Goal: Task Accomplishment & Management: Use online tool/utility

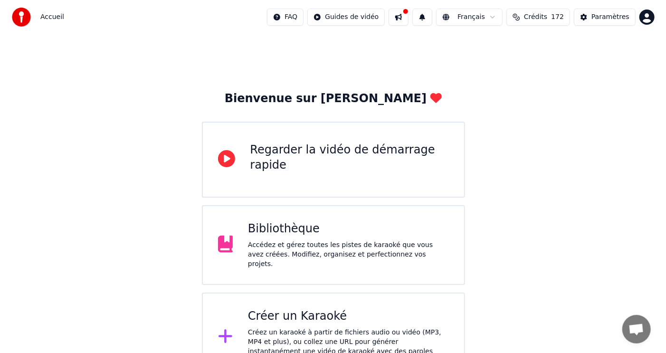
scroll to position [15, 0]
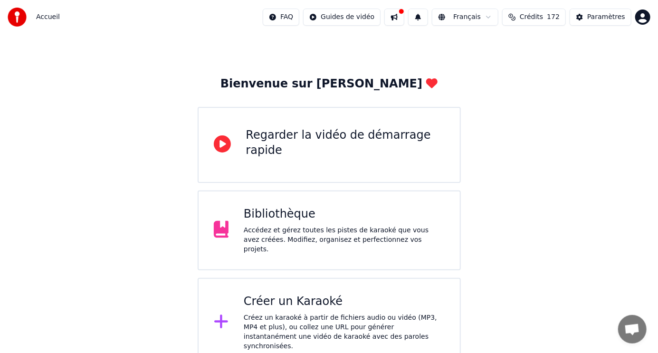
click at [327, 304] on div "Créer un Karaoké" at bounding box center [344, 301] width 201 height 15
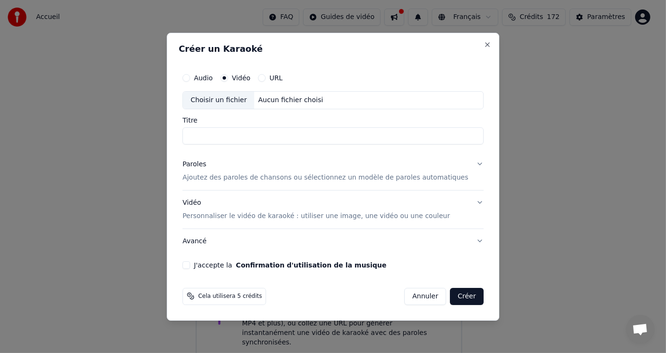
click at [270, 99] on div "Aucun fichier choisi" at bounding box center [291, 101] width 73 height 10
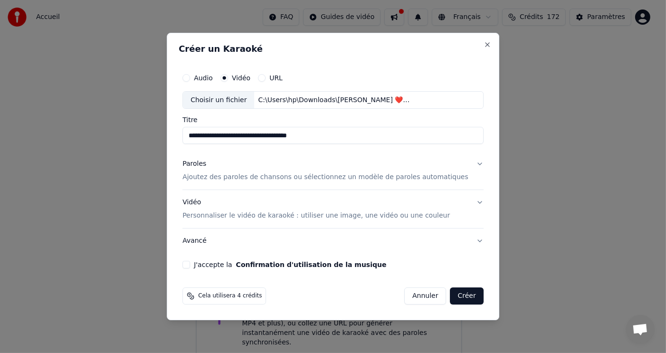
type input "**********"
click at [290, 175] on p "Ajoutez des paroles de chansons ou sélectionnez un modèle de paroles automatiqu…" at bounding box center [325, 178] width 286 height 10
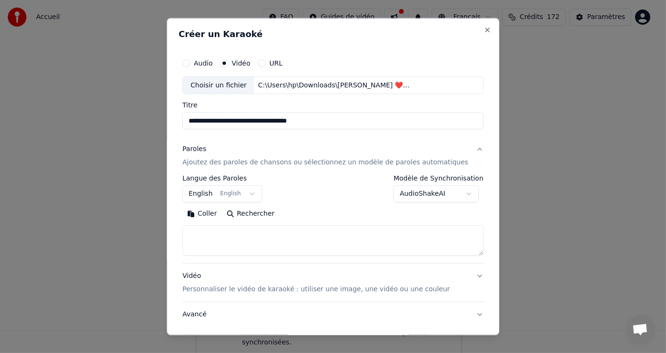
click at [289, 244] on textarea at bounding box center [332, 240] width 301 height 30
click at [270, 214] on button "Rechercher" at bounding box center [251, 213] width 58 height 15
click at [216, 213] on button "Coller" at bounding box center [201, 213] width 39 height 15
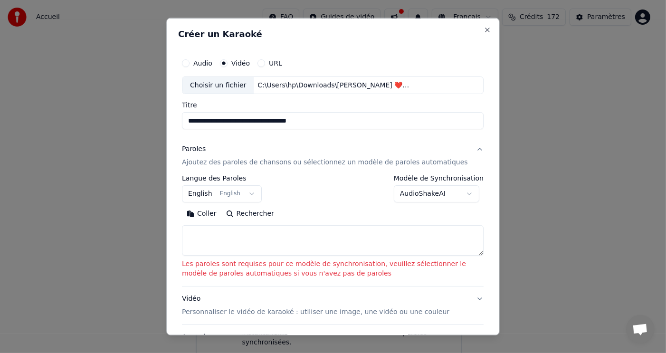
click at [467, 194] on body "**********" at bounding box center [329, 174] width 658 height 378
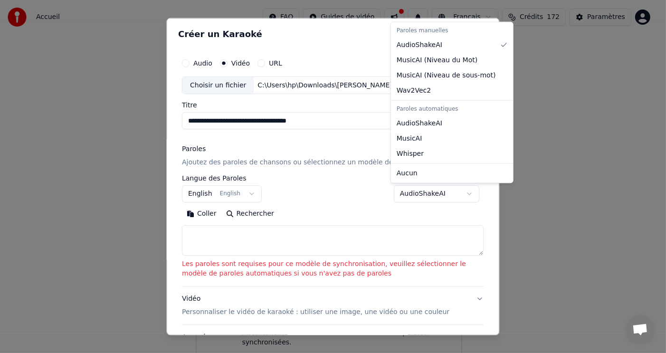
click at [398, 230] on body "**********" at bounding box center [329, 174] width 658 height 378
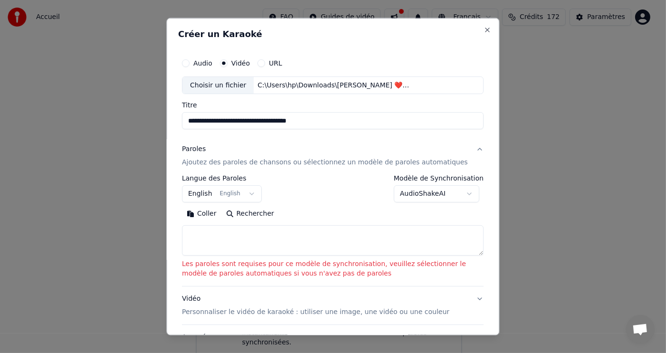
click at [205, 215] on button "Coller" at bounding box center [201, 213] width 39 height 15
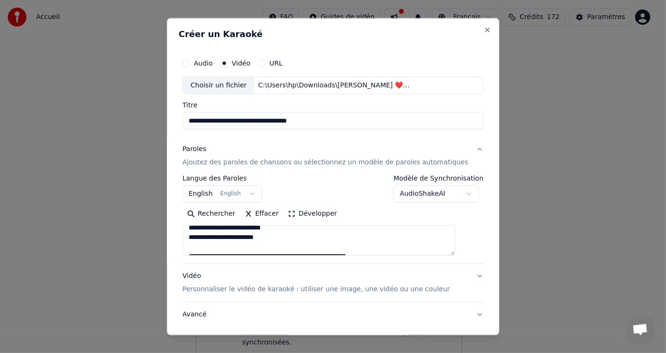
scroll to position [82, 0]
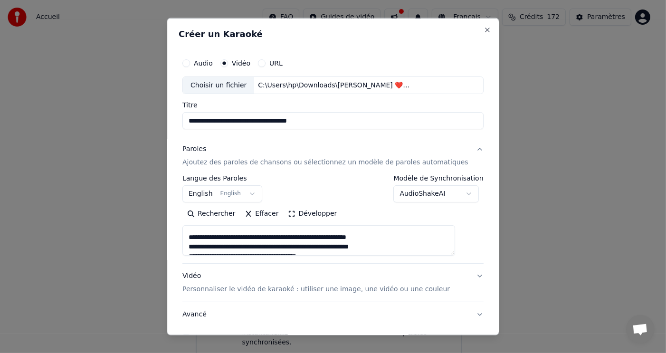
click at [198, 236] on textarea "**********" at bounding box center [318, 240] width 273 height 30
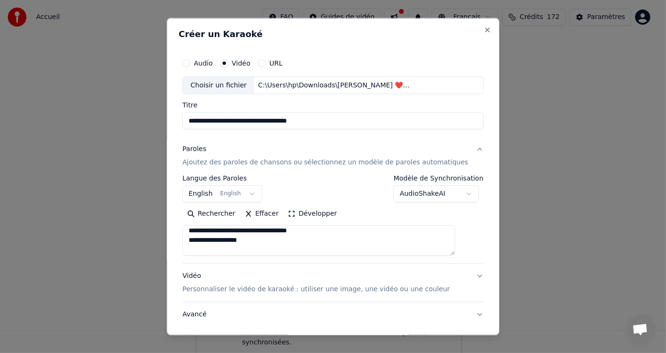
scroll to position [143, 0]
click at [198, 243] on textarea "**********" at bounding box center [318, 240] width 273 height 30
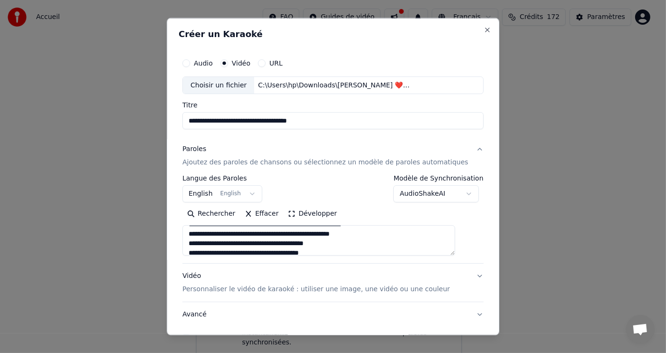
scroll to position [187, 0]
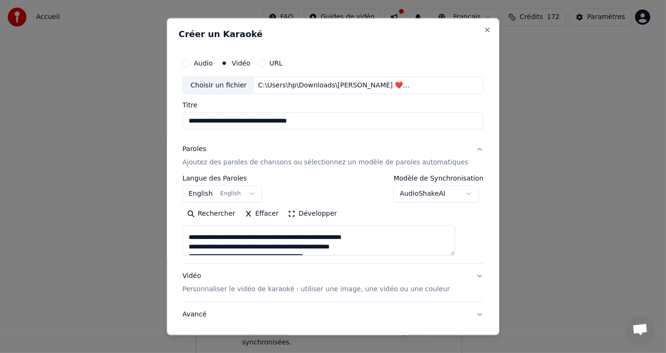
click at [197, 236] on textarea "**********" at bounding box center [318, 240] width 273 height 30
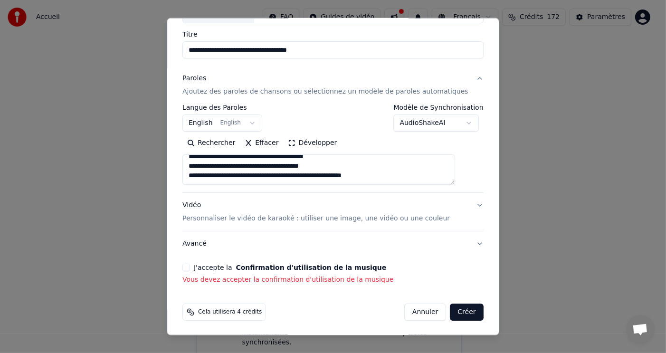
scroll to position [224, 0]
type textarea "**********"
click at [190, 265] on button "J'accepte la Confirmation d'utilisation de la musique" at bounding box center [186, 268] width 8 height 8
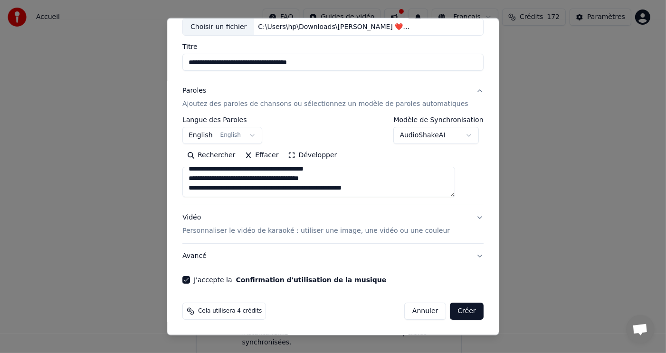
scroll to position [58, 0]
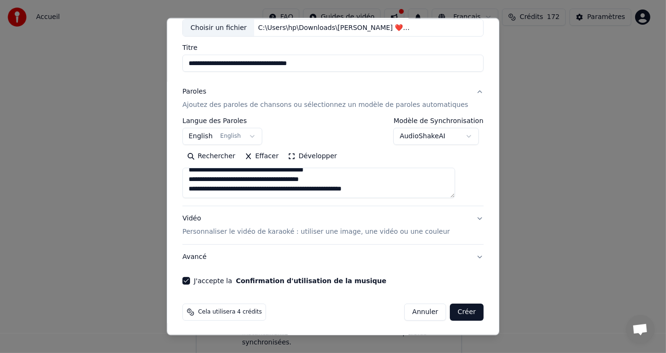
click at [370, 232] on p "Personnaliser le vidéo de karaoké : utiliser une image, une vidéo ou une couleur" at bounding box center [316, 232] width 268 height 10
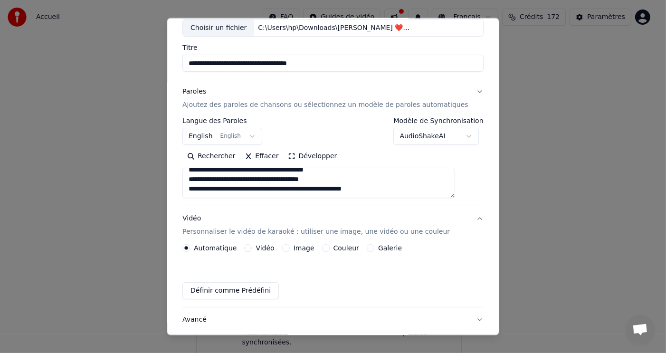
scroll to position [32, 0]
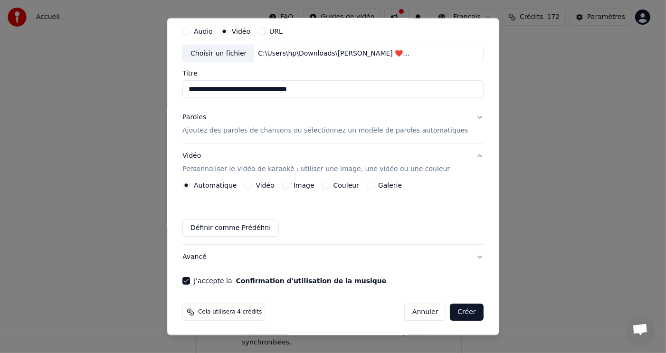
click at [252, 183] on button "Vidéo" at bounding box center [249, 186] width 8 height 8
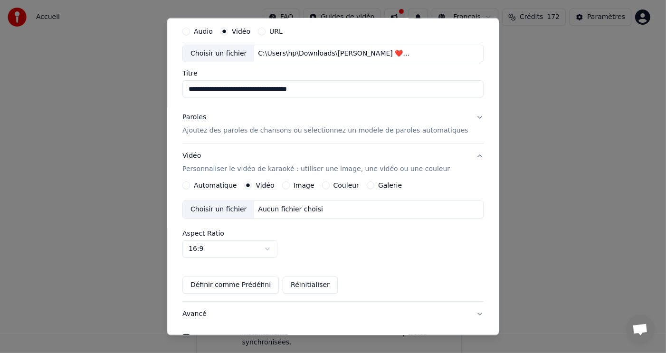
click at [190, 184] on button "Automatique" at bounding box center [186, 186] width 8 height 8
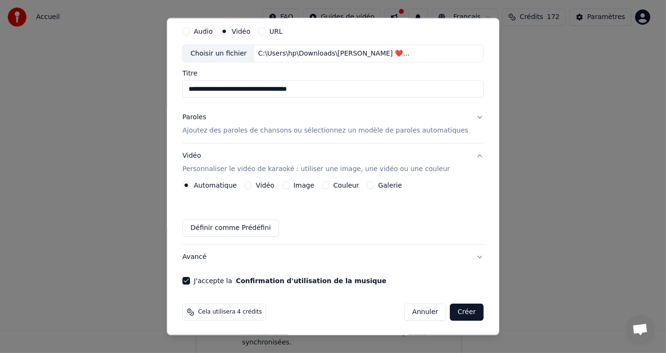
click at [290, 183] on button "Image" at bounding box center [286, 186] width 8 height 8
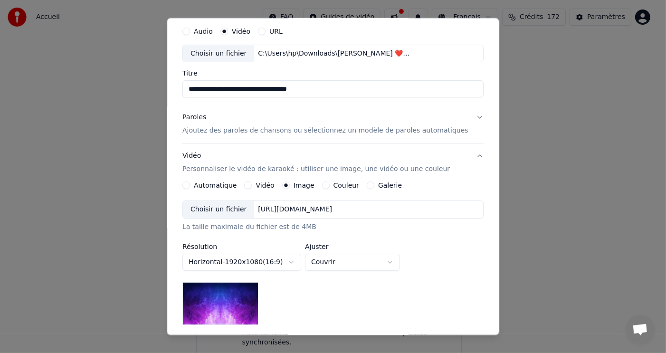
click at [288, 184] on circle "button" at bounding box center [286, 185] width 3 height 3
click at [329, 185] on button "Couleur" at bounding box center [326, 186] width 8 height 8
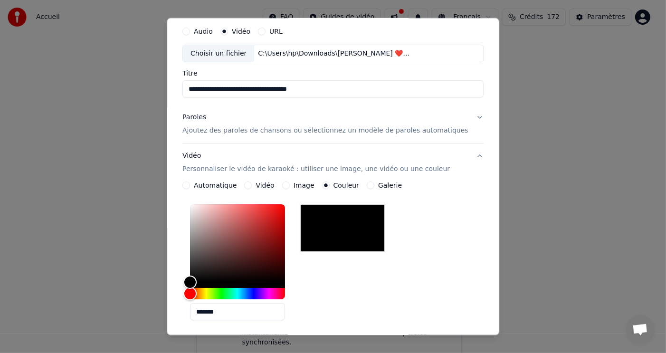
click at [190, 184] on button "Automatique" at bounding box center [186, 186] width 8 height 8
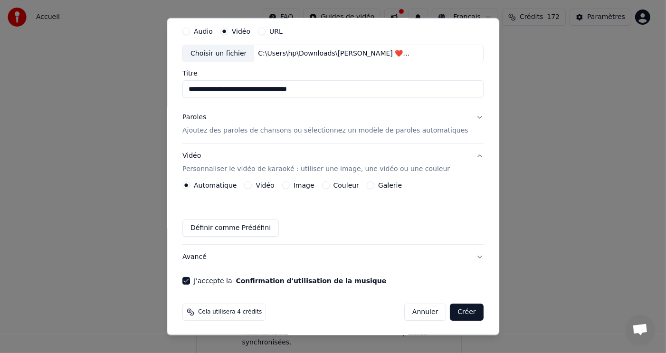
click at [451, 308] on button "Créer" at bounding box center [467, 312] width 33 height 17
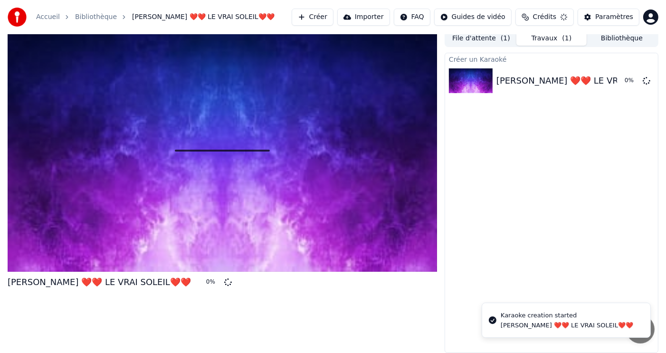
scroll to position [4, 0]
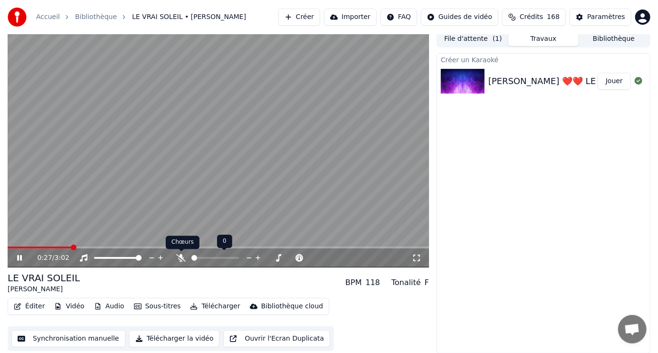
click at [182, 255] on icon at bounding box center [181, 258] width 10 height 8
click at [125, 259] on div at bounding box center [126, 258] width 77 height 10
click at [127, 258] on span at bounding box center [110, 258] width 33 height 2
click at [106, 258] on span at bounding box center [100, 258] width 12 height 2
click at [141, 257] on span at bounding box center [118, 258] width 48 height 2
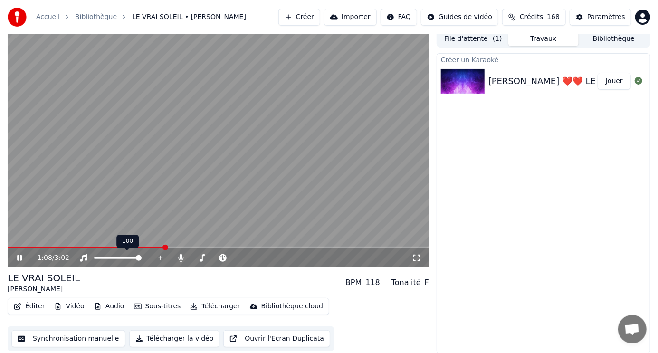
click at [142, 259] on span at bounding box center [139, 258] width 6 height 6
click at [171, 248] on span at bounding box center [90, 248] width 164 height 2
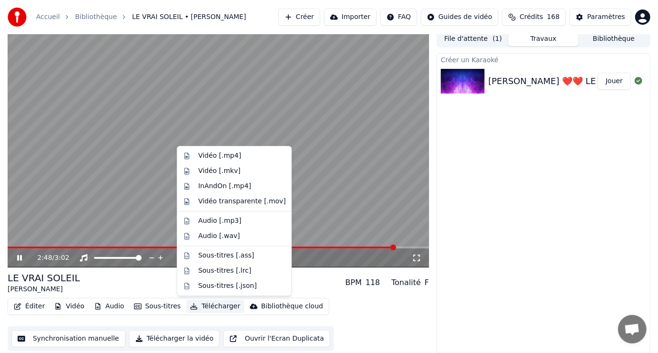
click at [213, 306] on button "Télécharger" at bounding box center [215, 306] width 58 height 13
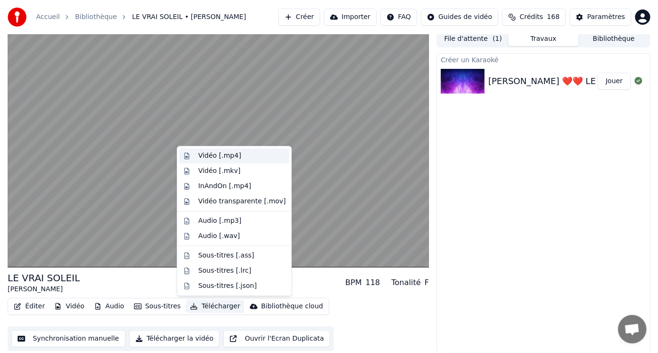
click at [227, 160] on div "Vidéo [.mp4]" at bounding box center [219, 156] width 43 height 10
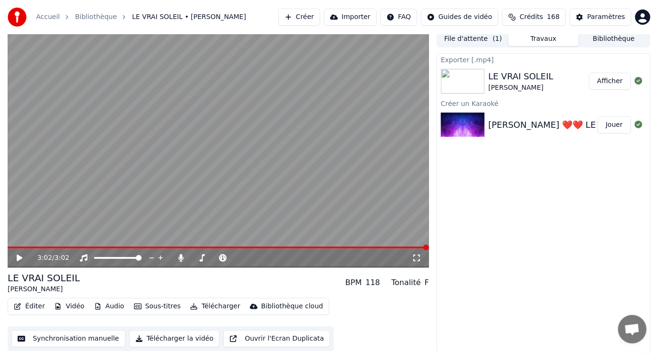
click at [611, 80] on button "Afficher" at bounding box center [610, 81] width 42 height 17
click at [63, 303] on button "Vidéo" at bounding box center [69, 306] width 38 height 13
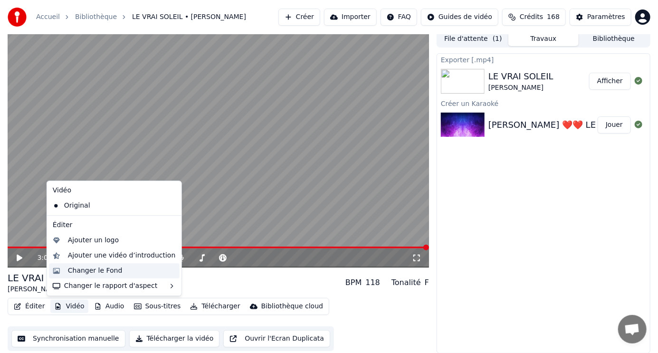
click at [95, 271] on div "Changer le Fond" at bounding box center [95, 271] width 55 height 10
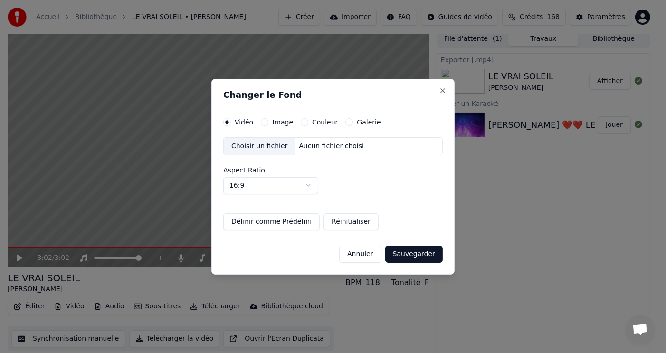
click at [297, 149] on div "Aucun fichier choisi" at bounding box center [331, 147] width 73 height 10
click at [262, 124] on button "Image" at bounding box center [265, 122] width 8 height 8
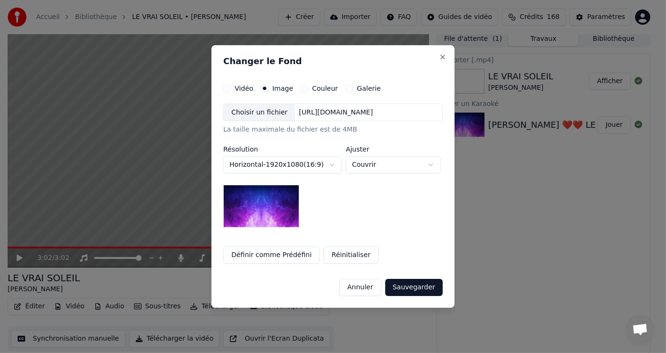
click at [278, 111] on div "Choisir un fichier" at bounding box center [259, 112] width 71 height 17
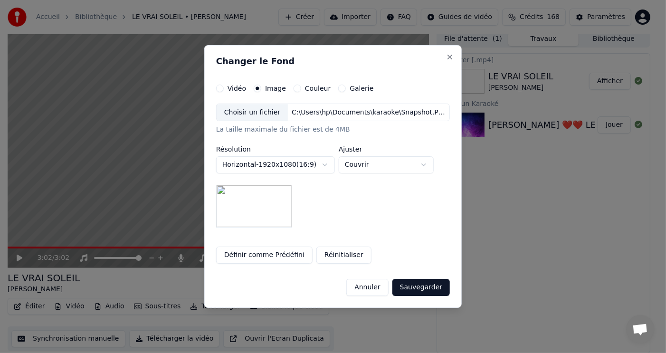
click at [418, 288] on button "Sauvegarder" at bounding box center [422, 287] width 58 height 17
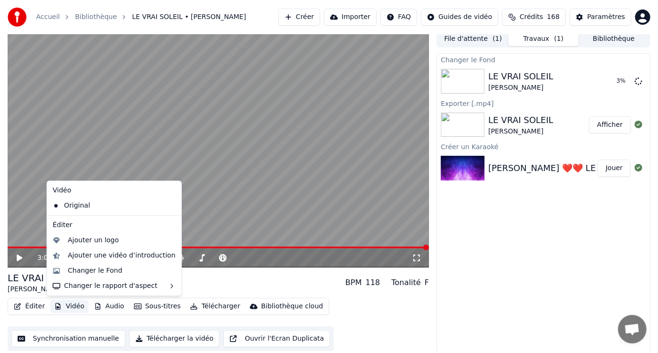
click at [72, 307] on button "Vidéo" at bounding box center [69, 306] width 38 height 13
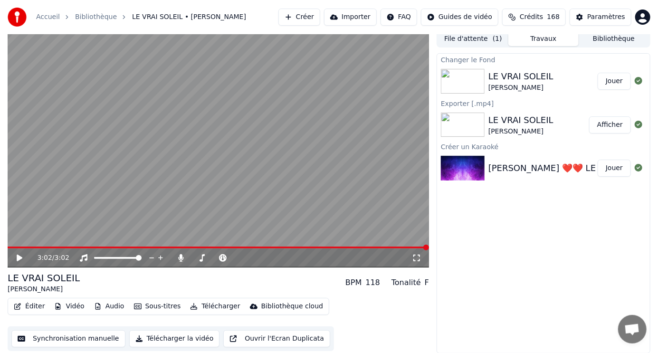
click at [612, 85] on button "Jouer" at bounding box center [614, 81] width 33 height 17
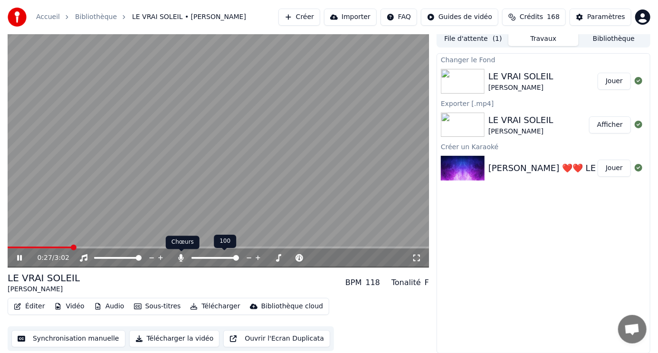
click at [182, 256] on icon at bounding box center [181, 258] width 5 height 8
click at [181, 257] on icon at bounding box center [181, 258] width 10 height 8
click at [16, 257] on icon at bounding box center [26, 258] width 22 height 8
click at [319, 17] on button "Créer" at bounding box center [299, 17] width 42 height 17
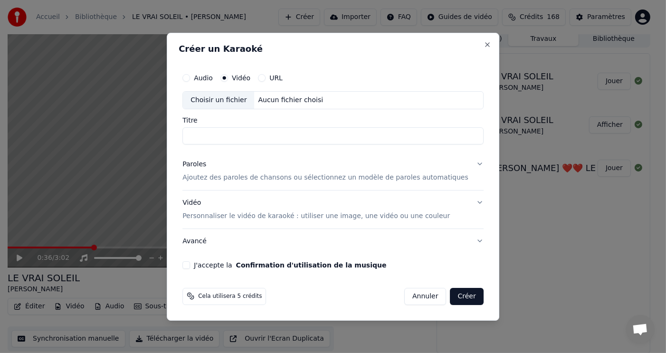
click at [274, 97] on div "Aucun fichier choisi" at bounding box center [291, 101] width 73 height 10
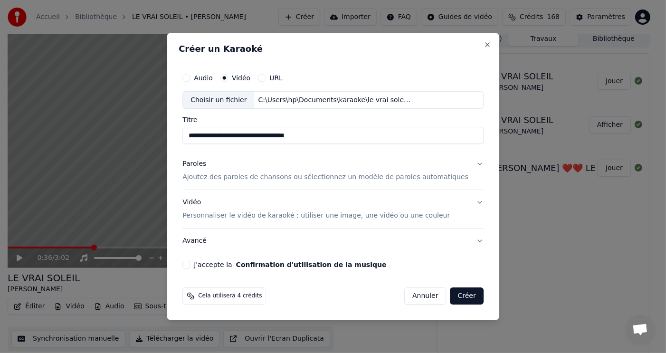
type input "**********"
click at [262, 177] on p "Ajoutez des paroles de chansons ou sélectionnez un modèle de paroles automatiqu…" at bounding box center [325, 178] width 286 height 10
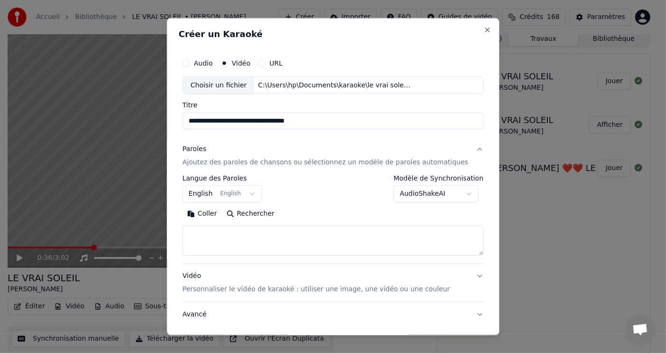
click at [221, 214] on button "Coller" at bounding box center [201, 213] width 39 height 15
click at [304, 235] on textarea "**********" at bounding box center [318, 240] width 273 height 30
type textarea "*"
click at [218, 210] on button "Coller" at bounding box center [201, 213] width 39 height 15
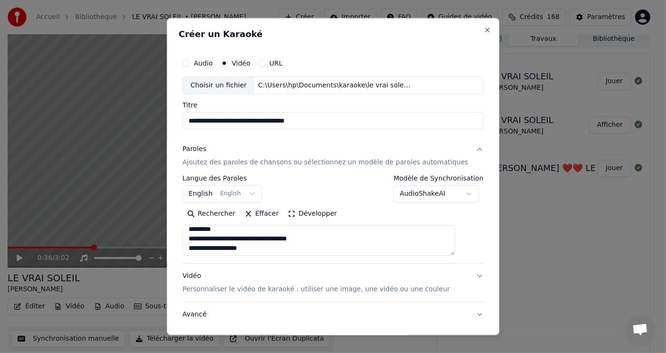
scroll to position [143, 0]
click at [198, 250] on textarea "**********" at bounding box center [318, 240] width 273 height 30
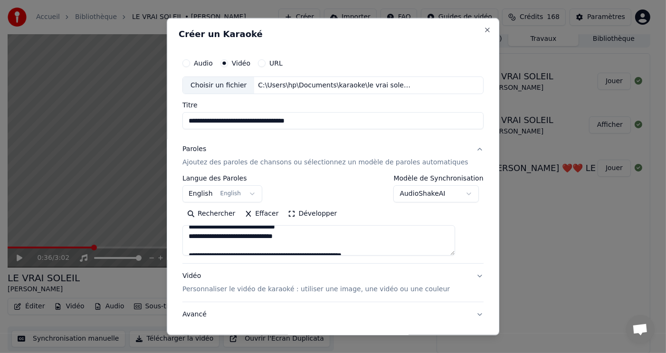
scroll to position [190, 0]
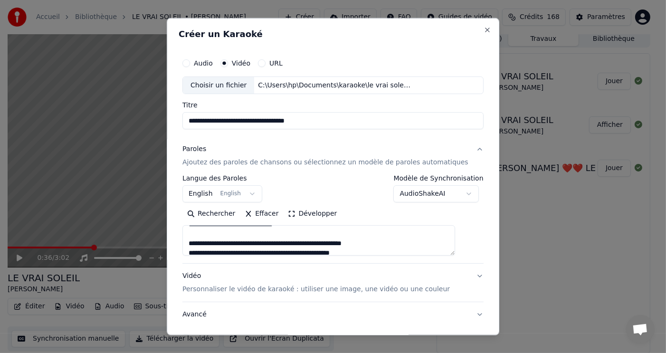
click at [199, 244] on textarea "**********" at bounding box center [318, 240] width 273 height 30
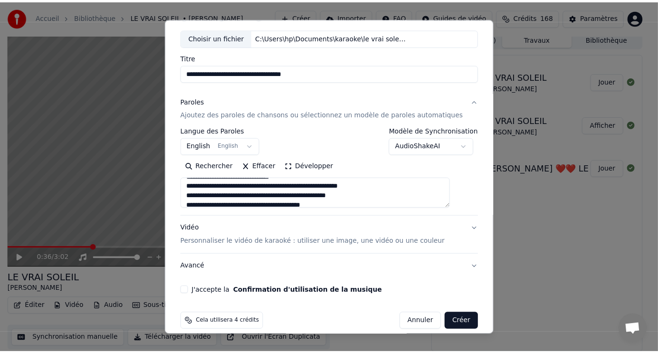
scroll to position [58, 0]
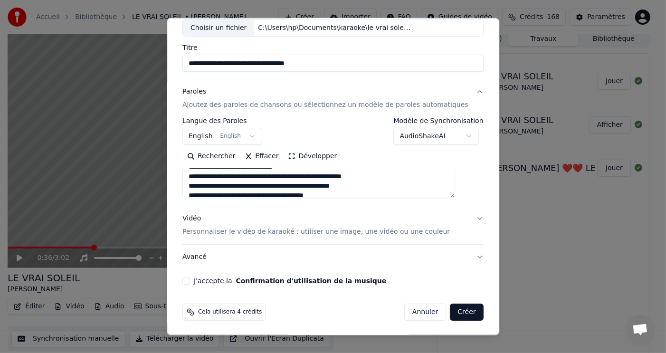
type textarea "**********"
click at [190, 280] on button "J'accepte la Confirmation d'utilisation de la musique" at bounding box center [186, 281] width 8 height 8
click at [451, 312] on button "Créer" at bounding box center [467, 312] width 33 height 17
select select "**"
select select
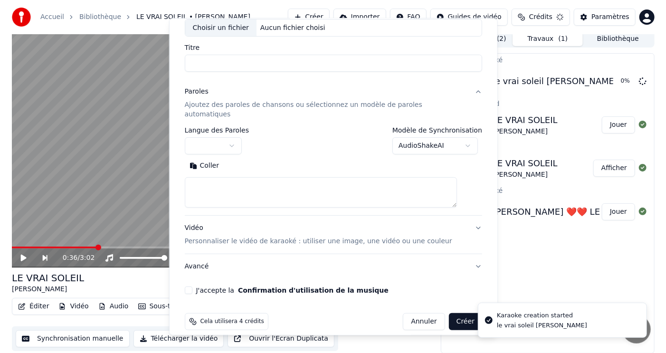
scroll to position [0, 0]
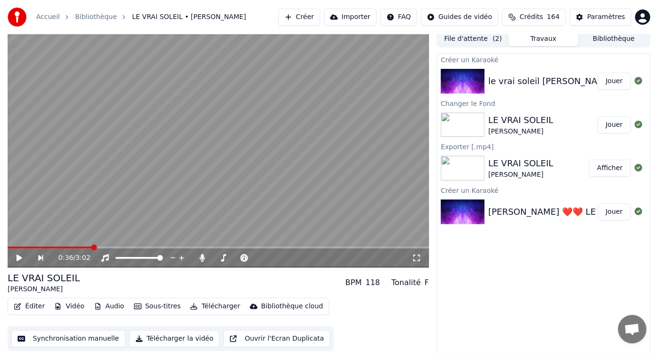
click at [614, 80] on button "Jouer" at bounding box center [614, 81] width 33 height 17
click at [8, 245] on span at bounding box center [11, 248] width 6 height 6
click at [51, 227] on video at bounding box center [219, 148] width 422 height 237
click at [18, 257] on icon at bounding box center [20, 258] width 6 height 7
click at [18, 257] on icon at bounding box center [19, 258] width 5 height 6
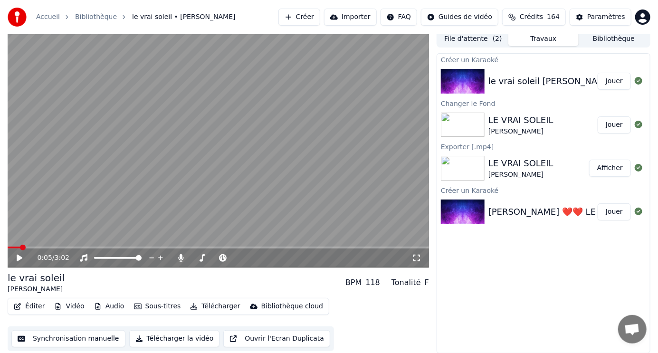
click at [18, 257] on icon at bounding box center [20, 258] width 6 height 7
click at [18, 257] on icon at bounding box center [19, 258] width 5 height 6
click at [28, 241] on video at bounding box center [219, 148] width 422 height 237
click at [29, 246] on div "0:11 / 3:02" at bounding box center [219, 148] width 422 height 237
click at [29, 247] on span at bounding box center [21, 248] width 27 height 2
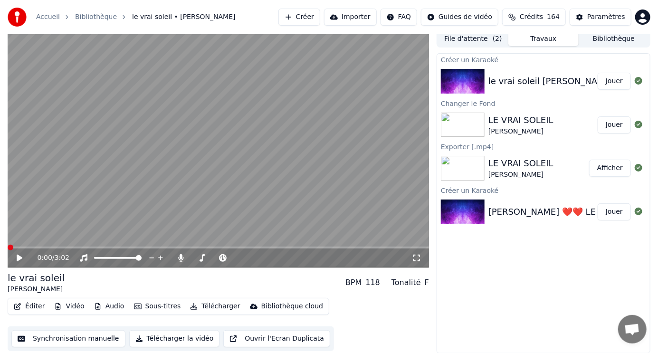
click at [8, 245] on span at bounding box center [11, 248] width 6 height 6
click at [19, 258] on icon at bounding box center [20, 258] width 6 height 7
click at [19, 258] on icon at bounding box center [26, 258] width 22 height 8
click at [19, 258] on icon at bounding box center [20, 258] width 6 height 7
click at [19, 258] on icon at bounding box center [19, 258] width 5 height 6
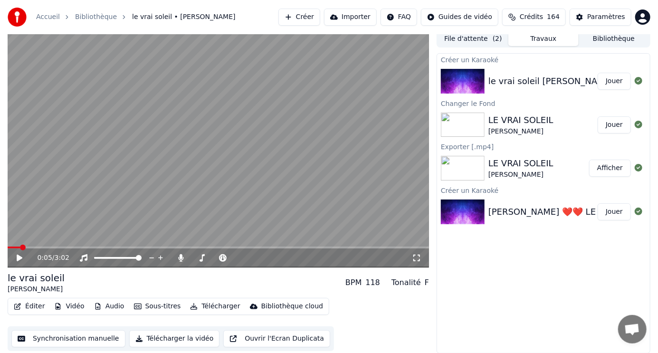
click at [19, 258] on icon at bounding box center [20, 258] width 6 height 7
click at [19, 258] on icon at bounding box center [19, 258] width 5 height 6
click at [29, 249] on span at bounding box center [31, 248] width 6 height 6
click at [29, 248] on span at bounding box center [31, 248] width 6 height 6
click at [29, 249] on span at bounding box center [31, 248] width 6 height 6
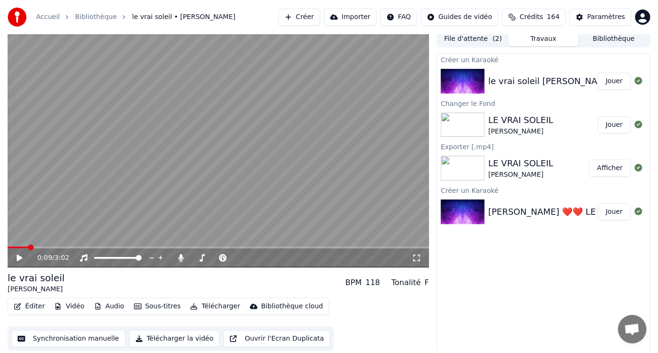
click at [19, 256] on icon at bounding box center [20, 258] width 6 height 7
click at [19, 256] on icon at bounding box center [19, 258] width 5 height 6
click at [19, 255] on icon at bounding box center [20, 258] width 6 height 7
click at [19, 255] on icon at bounding box center [19, 258] width 5 height 6
click at [19, 255] on icon at bounding box center [20, 258] width 6 height 7
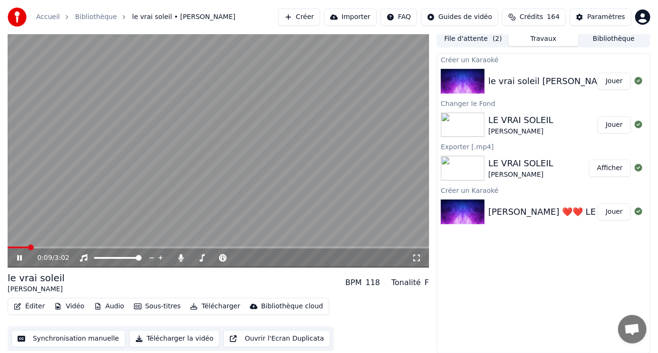
click at [19, 255] on icon at bounding box center [19, 258] width 5 height 6
click at [19, 255] on icon at bounding box center [20, 258] width 6 height 7
click at [19, 255] on icon at bounding box center [19, 258] width 5 height 6
click at [25, 247] on span at bounding box center [18, 248] width 21 height 2
click at [16, 258] on icon at bounding box center [26, 258] width 22 height 8
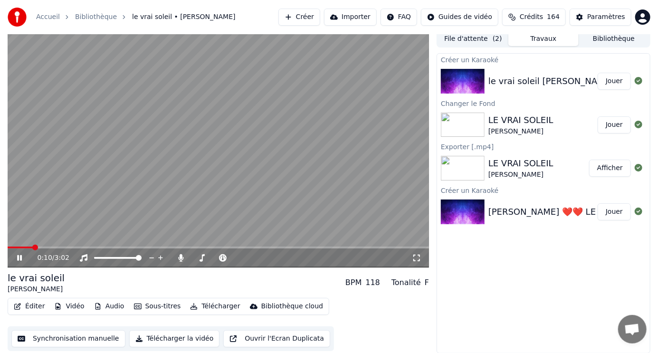
click at [16, 258] on icon at bounding box center [26, 258] width 22 height 8
click at [29, 248] on span at bounding box center [21, 248] width 26 height 2
click at [19, 257] on icon at bounding box center [20, 258] width 6 height 7
click at [19, 257] on icon at bounding box center [19, 258] width 5 height 6
click at [320, 17] on button "Créer" at bounding box center [299, 17] width 42 height 17
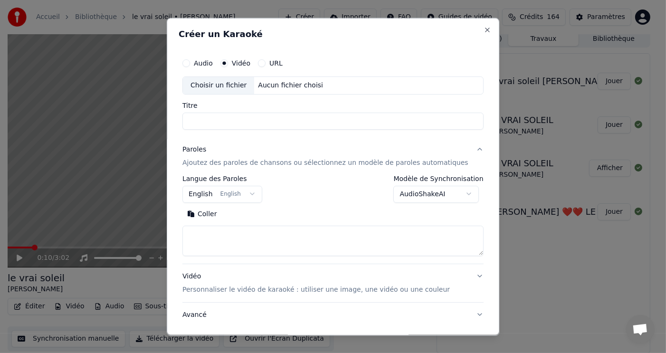
click at [266, 84] on div "Aucun fichier choisi" at bounding box center [291, 85] width 73 height 10
type input "**********"
click at [211, 214] on button "Coller" at bounding box center [201, 213] width 39 height 15
type textarea "**********"
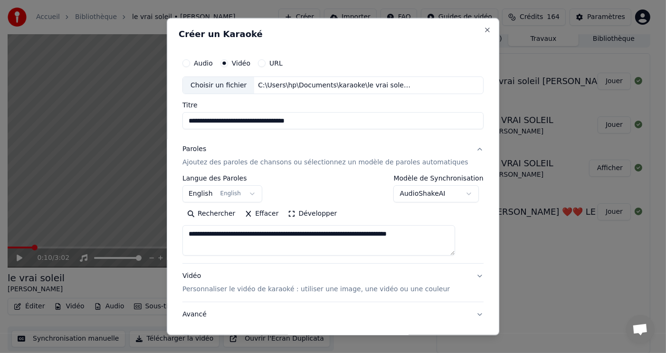
drag, startPoint x: 345, startPoint y: 248, endPoint x: 168, endPoint y: 222, distance: 178.6
click at [168, 222] on body "Accueil Bibliothèque le vrai soleil • [PERSON_NAME] Importer FAQ Guides de vidé…" at bounding box center [329, 172] width 658 height 353
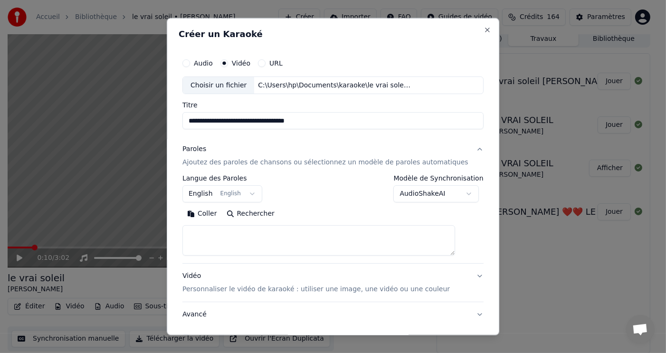
click at [369, 200] on div "**********" at bounding box center [332, 189] width 301 height 28
click at [271, 240] on textarea at bounding box center [318, 240] width 273 height 30
click at [217, 211] on button "Coller" at bounding box center [201, 213] width 39 height 15
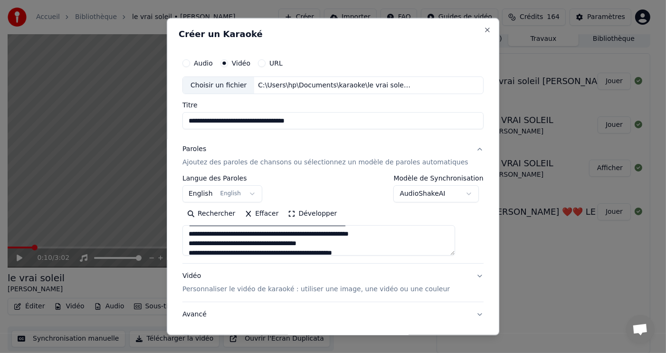
scroll to position [143, 0]
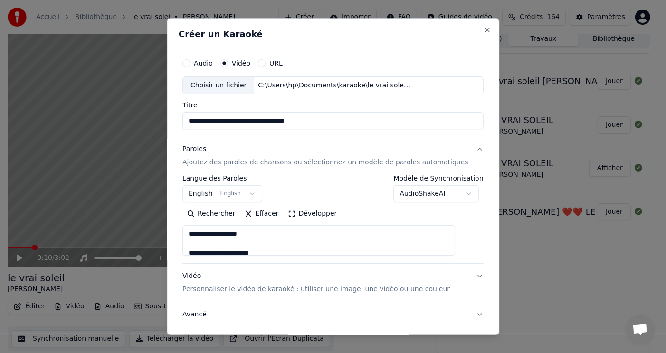
click at [200, 248] on textarea "**********" at bounding box center [318, 240] width 273 height 30
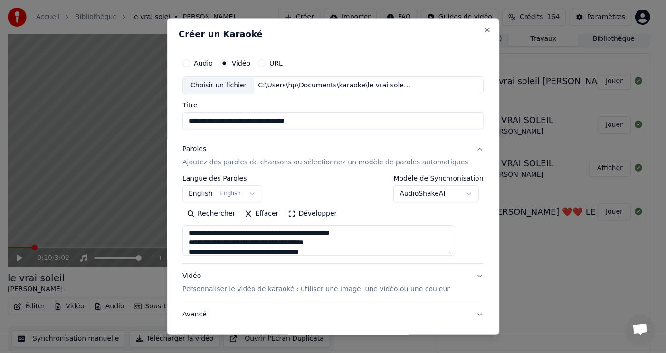
scroll to position [196, 0]
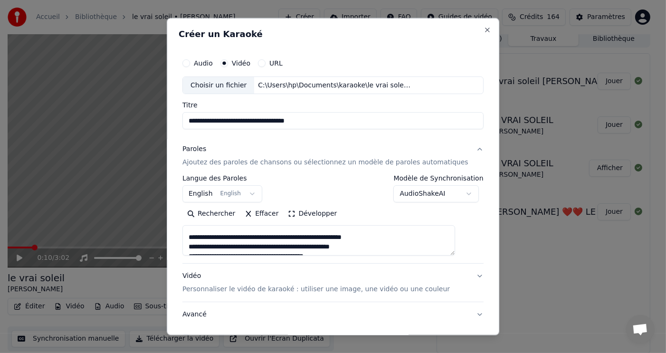
click at [198, 236] on textarea "**********" at bounding box center [318, 240] width 273 height 30
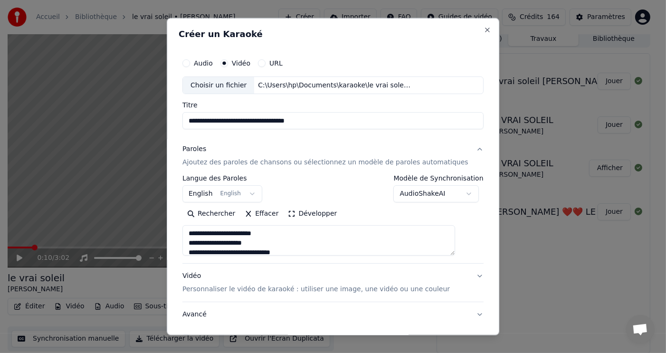
scroll to position [0, 0]
type textarea "**********"
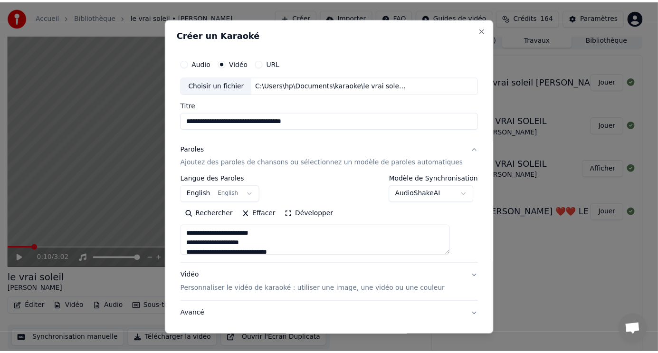
scroll to position [58, 0]
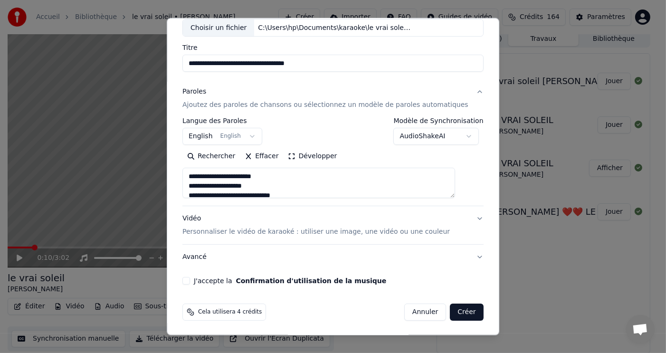
click at [190, 280] on button "J'accepte la Confirmation d'utilisation de la musique" at bounding box center [186, 281] width 8 height 8
click at [451, 314] on button "Créer" at bounding box center [467, 312] width 33 height 17
select select "**"
select select
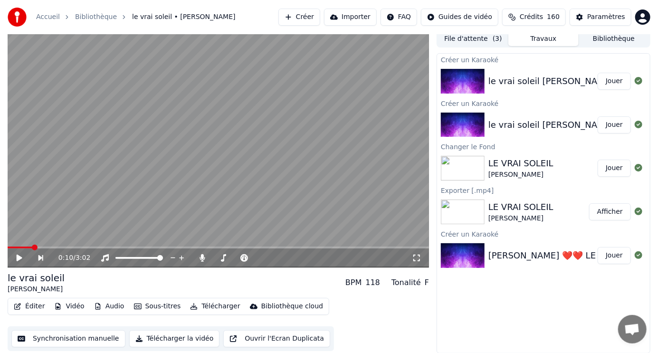
click at [623, 85] on button "Jouer" at bounding box center [614, 81] width 33 height 17
click at [214, 307] on button "Télécharger" at bounding box center [215, 306] width 58 height 13
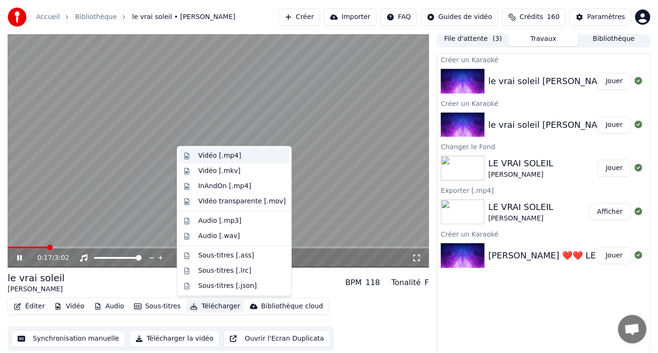
click at [230, 154] on div "Vidéo [.mp4]" at bounding box center [219, 156] width 43 height 10
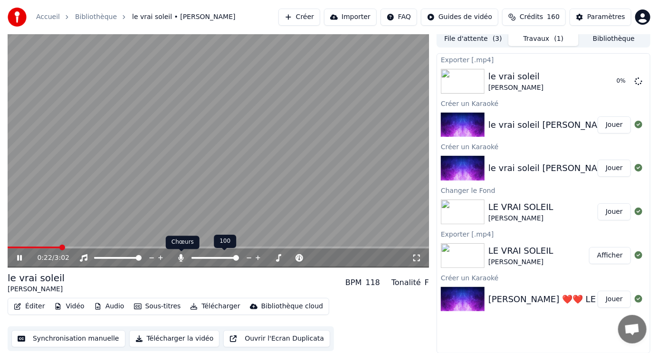
click at [180, 258] on icon at bounding box center [181, 258] width 5 height 8
click at [8, 245] on span at bounding box center [11, 248] width 6 height 6
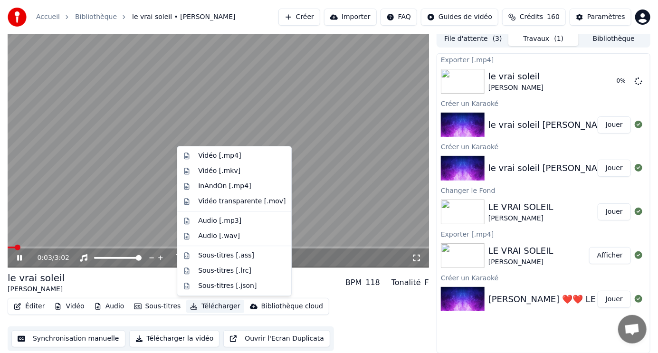
click at [201, 307] on button "Télécharger" at bounding box center [215, 306] width 58 height 13
click at [232, 155] on div "Vidéo [.mp4]" at bounding box center [219, 156] width 43 height 10
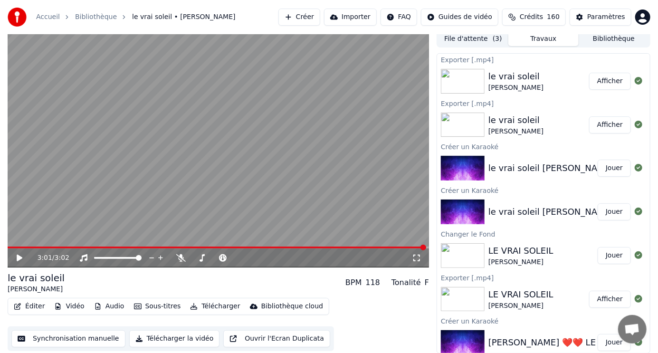
click at [614, 124] on button "Afficher" at bounding box center [610, 124] width 42 height 17
click at [610, 80] on button "Afficher" at bounding box center [610, 81] width 42 height 17
click at [599, 125] on button "Afficher" at bounding box center [610, 124] width 42 height 17
click at [465, 122] on img at bounding box center [463, 125] width 44 height 25
click at [461, 123] on img at bounding box center [463, 125] width 44 height 25
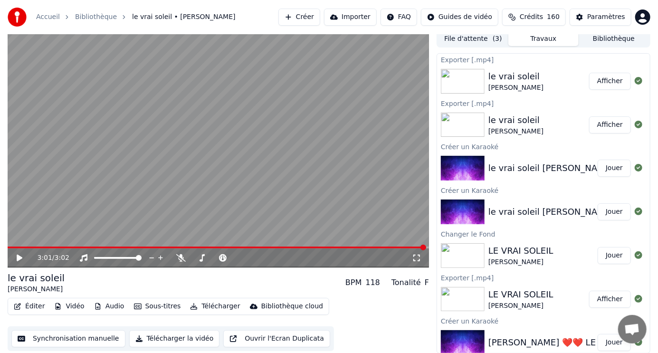
click at [461, 123] on img at bounding box center [463, 125] width 44 height 25
click at [465, 74] on img at bounding box center [463, 81] width 44 height 25
click at [594, 80] on button "Afficher" at bounding box center [610, 81] width 42 height 17
click at [17, 256] on icon at bounding box center [26, 258] width 22 height 8
click at [17, 257] on icon at bounding box center [19, 258] width 5 height 6
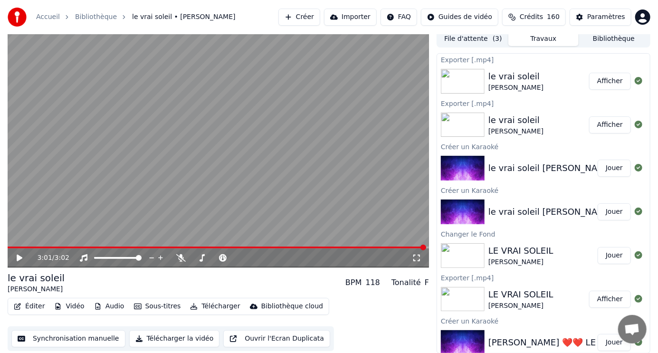
click at [19, 256] on icon at bounding box center [20, 258] width 6 height 7
click at [19, 257] on icon at bounding box center [20, 258] width 6 height 7
click at [20, 257] on icon at bounding box center [19, 258] width 5 height 6
click at [600, 173] on button "Jouer" at bounding box center [614, 168] width 33 height 17
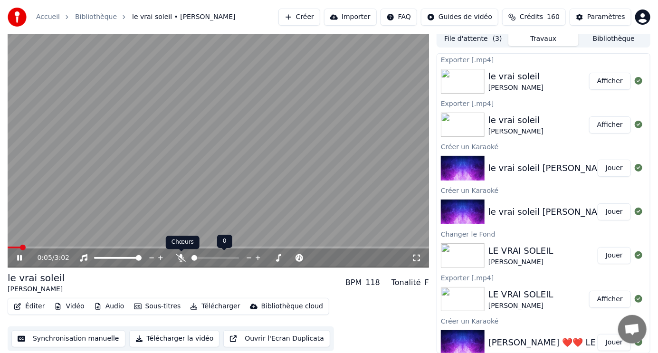
click at [180, 257] on icon at bounding box center [181, 258] width 10 height 8
click at [18, 259] on icon at bounding box center [19, 258] width 5 height 6
click at [600, 124] on button "Afficher" at bounding box center [610, 124] width 42 height 17
click at [606, 124] on button "Afficher" at bounding box center [610, 124] width 42 height 17
click at [603, 127] on button "Afficher" at bounding box center [610, 124] width 42 height 17
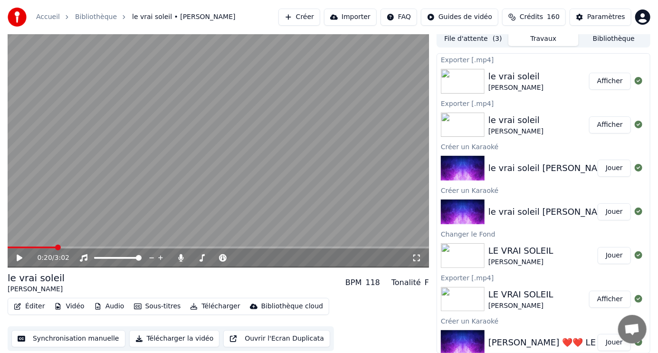
click at [19, 257] on icon at bounding box center [20, 258] width 6 height 7
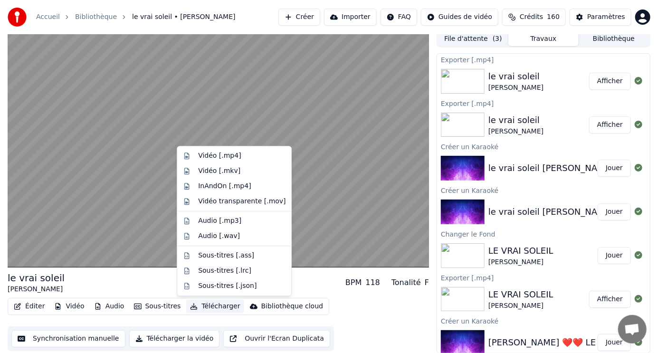
click at [211, 307] on button "Télécharger" at bounding box center [215, 306] width 58 height 13
click at [228, 156] on div "Vidéo [.mp4]" at bounding box center [219, 156] width 43 height 10
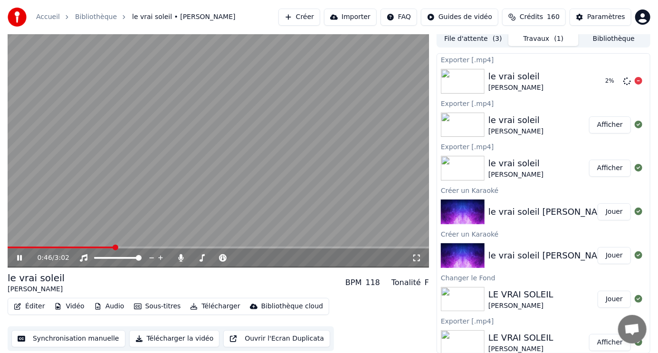
click at [606, 76] on div "2 %" at bounding box center [616, 81] width 29 height 11
click at [626, 81] on div "2 %" at bounding box center [622, 81] width 41 height 11
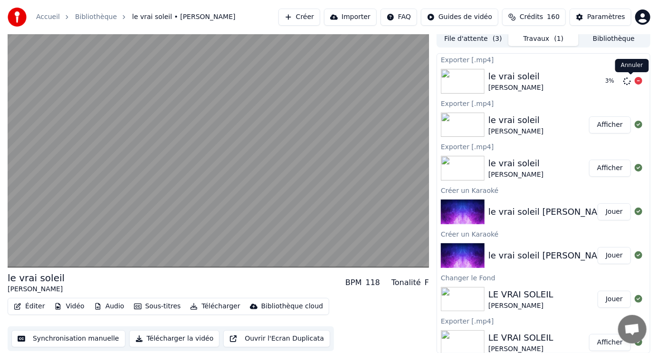
click at [635, 80] on icon at bounding box center [639, 81] width 8 height 8
click at [635, 82] on icon at bounding box center [639, 81] width 8 height 8
click at [635, 79] on icon at bounding box center [639, 81] width 8 height 8
drag, startPoint x: 631, startPoint y: 84, endPoint x: 629, endPoint y: 88, distance: 5.1
click at [631, 87] on div "le vrai soleil [PERSON_NAME]" at bounding box center [543, 81] width 213 height 32
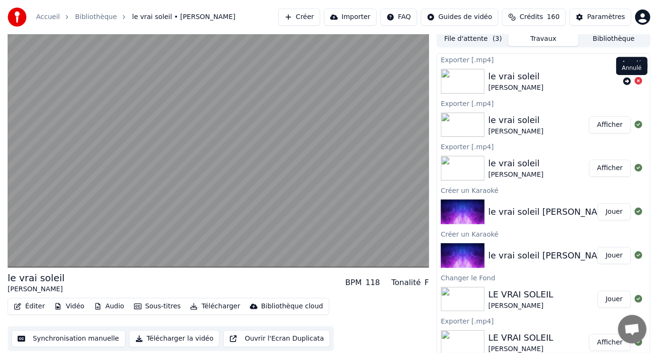
click at [635, 81] on icon at bounding box center [639, 81] width 8 height 8
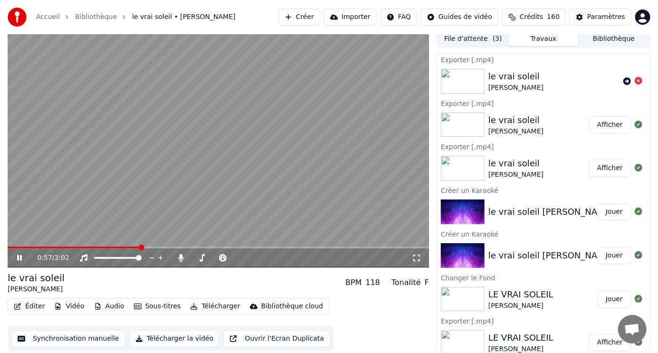
click at [16, 256] on icon at bounding box center [26, 258] width 22 height 8
click at [615, 169] on button "Afficher" at bounding box center [610, 168] width 42 height 17
click at [610, 211] on button "Jouer" at bounding box center [614, 211] width 33 height 17
click at [58, 249] on div "0:05 / 3:02" at bounding box center [219, 258] width 422 height 19
click at [84, 247] on span at bounding box center [219, 248] width 422 height 2
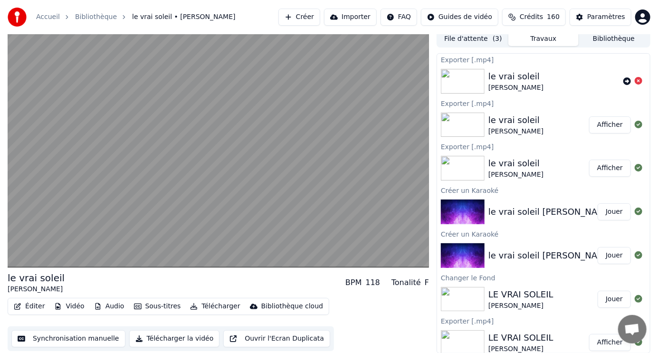
click at [561, 216] on div "le vrai soleil [PERSON_NAME]" at bounding box center [551, 211] width 125 height 13
click at [606, 209] on button "Jouer" at bounding box center [614, 211] width 33 height 17
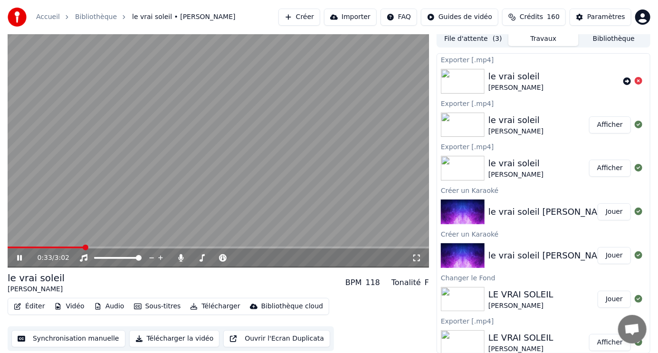
click at [85, 247] on span at bounding box center [219, 248] width 422 height 2
click at [10, 247] on span at bounding box center [9, 248] width 2 height 2
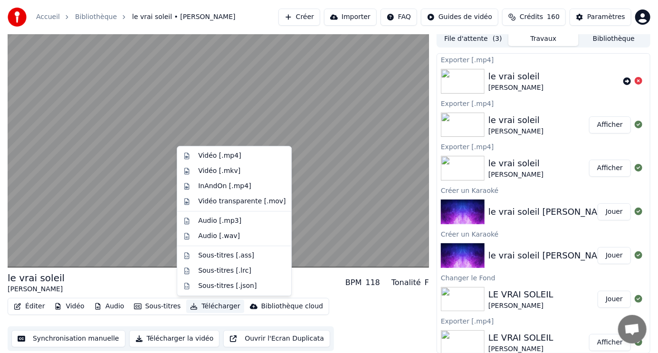
click at [208, 306] on button "Télécharger" at bounding box center [215, 306] width 58 height 13
click at [235, 153] on div "Vidéo [.mp4]" at bounding box center [219, 156] width 43 height 10
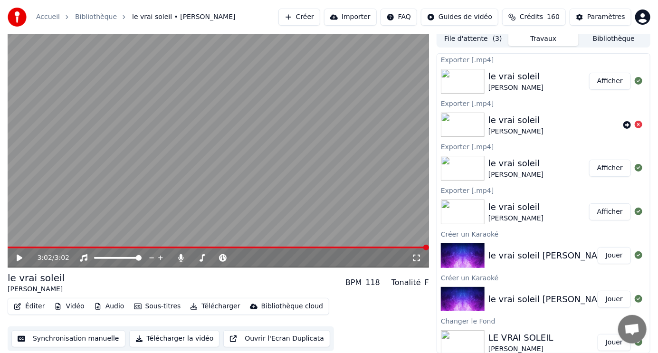
click at [606, 81] on button "Afficher" at bounding box center [610, 81] width 42 height 17
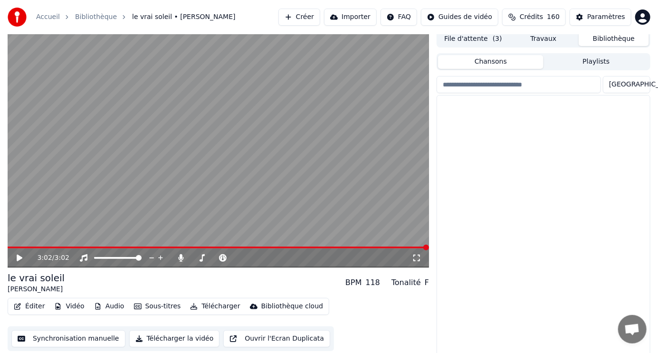
click at [640, 40] on button "Bibliothèque" at bounding box center [614, 39] width 70 height 14
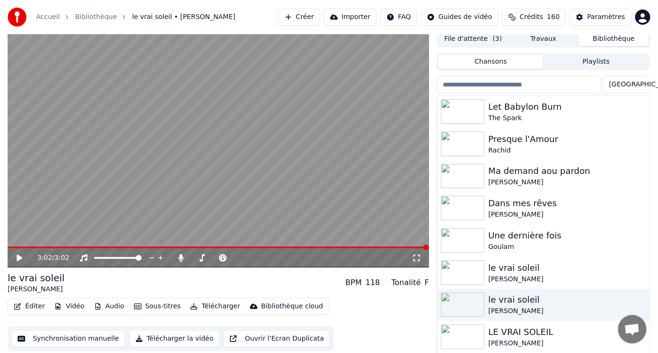
click at [539, 37] on button "Travaux" at bounding box center [543, 39] width 70 height 14
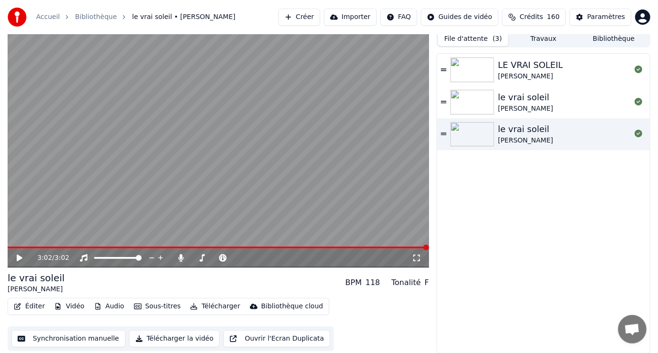
click at [475, 39] on button "File d'attente ( 3 )" at bounding box center [473, 39] width 70 height 14
click at [475, 38] on button "File d'attente ( 3 )" at bounding box center [473, 39] width 70 height 14
click at [530, 36] on button "Travaux" at bounding box center [543, 39] width 70 height 14
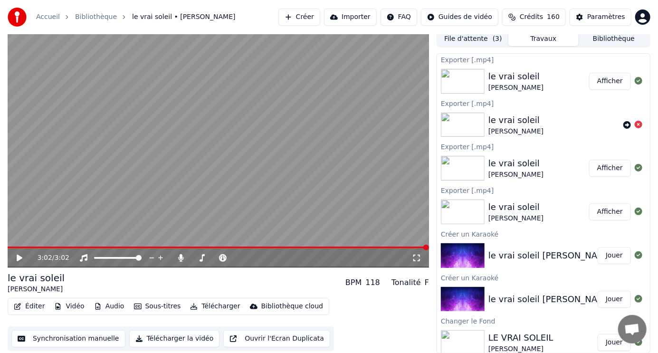
click at [320, 15] on button "Créer" at bounding box center [299, 17] width 42 height 17
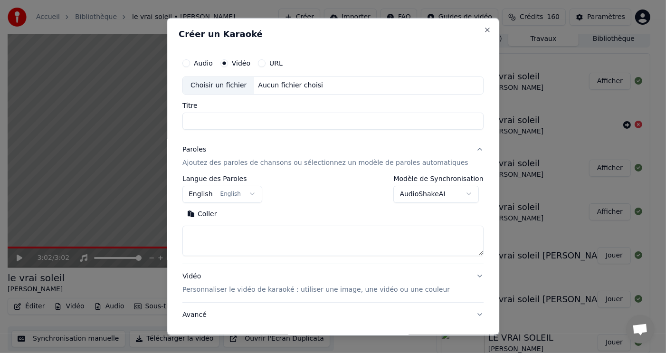
click at [250, 83] on div "Choisir un fichier" at bounding box center [218, 85] width 71 height 17
click at [264, 122] on input "**********" at bounding box center [332, 120] width 301 height 17
type input "********"
click at [209, 211] on button "Coller" at bounding box center [201, 213] width 39 height 15
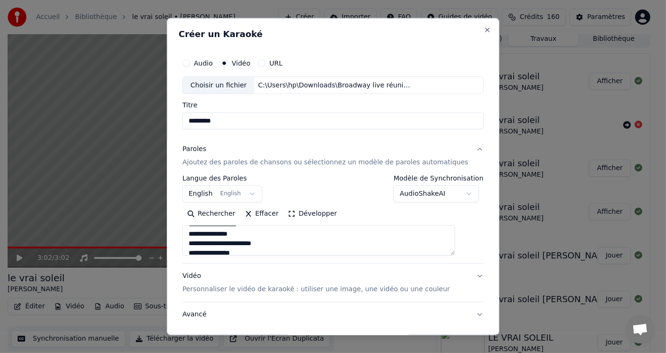
scroll to position [95, 0]
type textarea "**********"
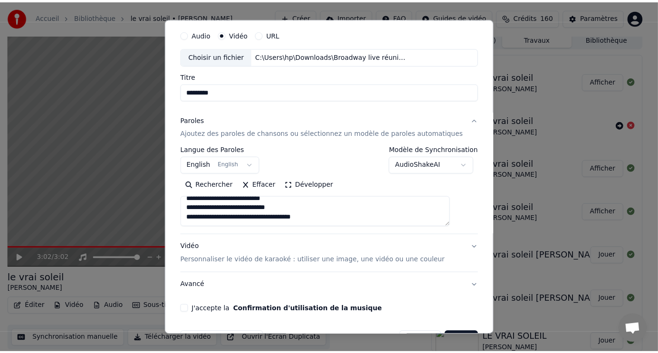
scroll to position [58, 0]
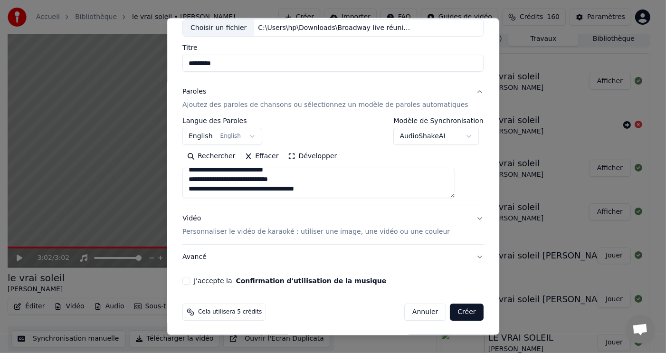
click at [190, 278] on button "J'accepte la Confirmation d'utilisation de la musique" at bounding box center [186, 281] width 8 height 8
click at [451, 309] on button "Créer" at bounding box center [467, 312] width 33 height 17
select select "**"
type textarea "**********"
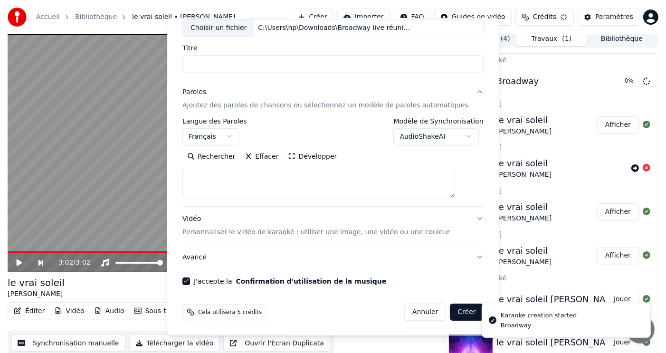
select select
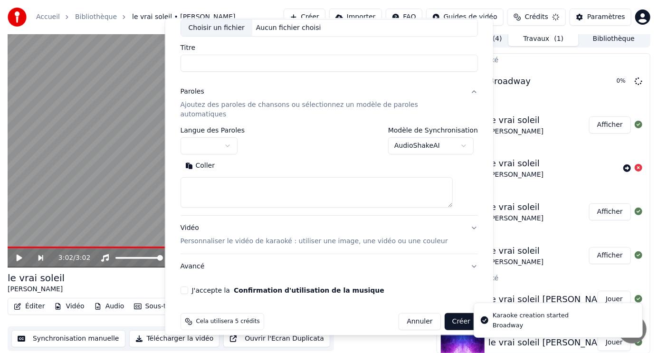
scroll to position [0, 0]
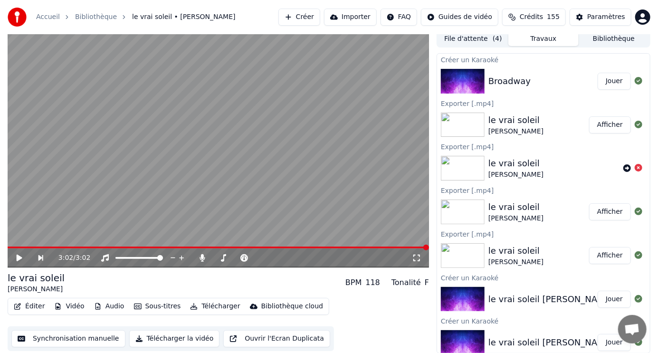
click at [606, 80] on button "Jouer" at bounding box center [614, 81] width 33 height 17
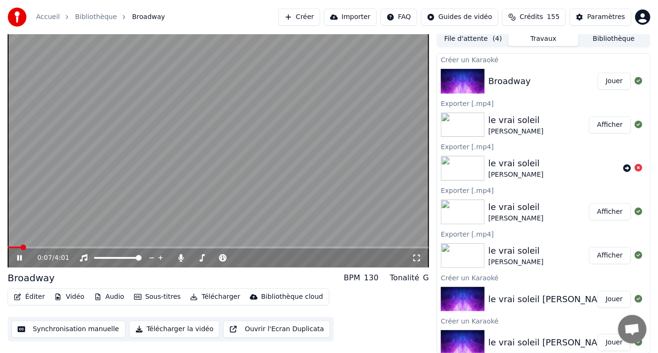
click at [18, 259] on icon at bounding box center [19, 258] width 5 height 6
click at [19, 247] on span at bounding box center [14, 248] width 13 height 2
click at [19, 248] on span at bounding box center [22, 248] width 6 height 6
click at [14, 249] on span at bounding box center [14, 248] width 12 height 2
click at [20, 257] on icon at bounding box center [20, 258] width 6 height 7
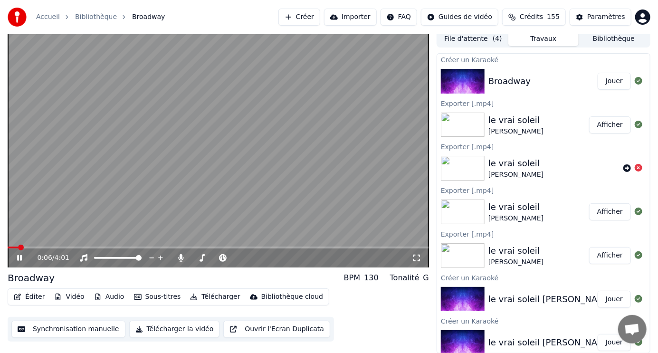
click at [20, 257] on icon at bounding box center [19, 258] width 5 height 6
click at [20, 257] on icon at bounding box center [20, 258] width 6 height 7
click at [20, 257] on icon at bounding box center [19, 258] width 5 height 6
click at [20, 257] on icon at bounding box center [20, 258] width 6 height 7
click at [20, 257] on icon at bounding box center [19, 258] width 5 height 6
